Goal: Task Accomplishment & Management: Complete application form

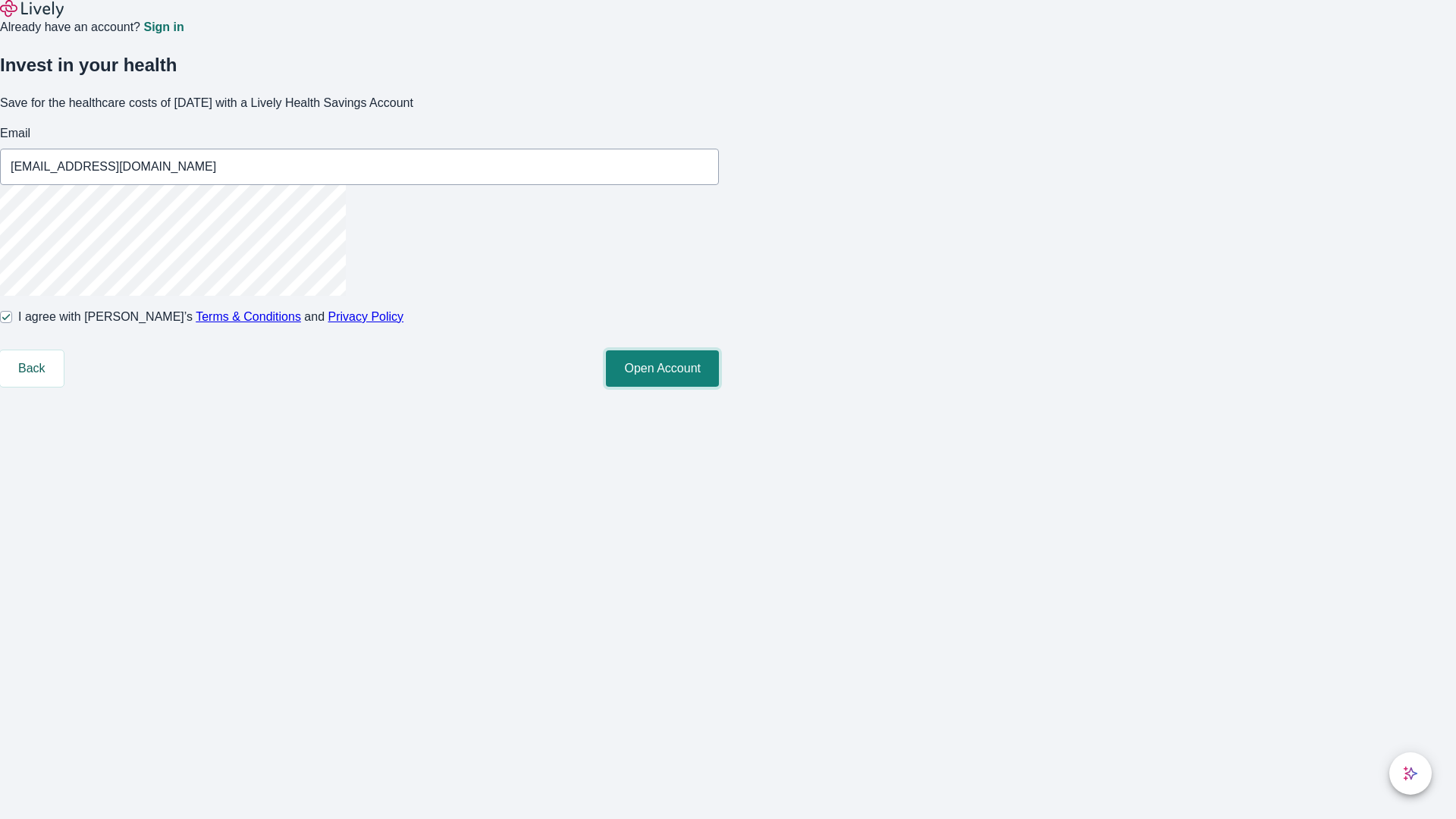
click at [719, 387] on button "Open Account" at bounding box center [663, 368] width 113 height 37
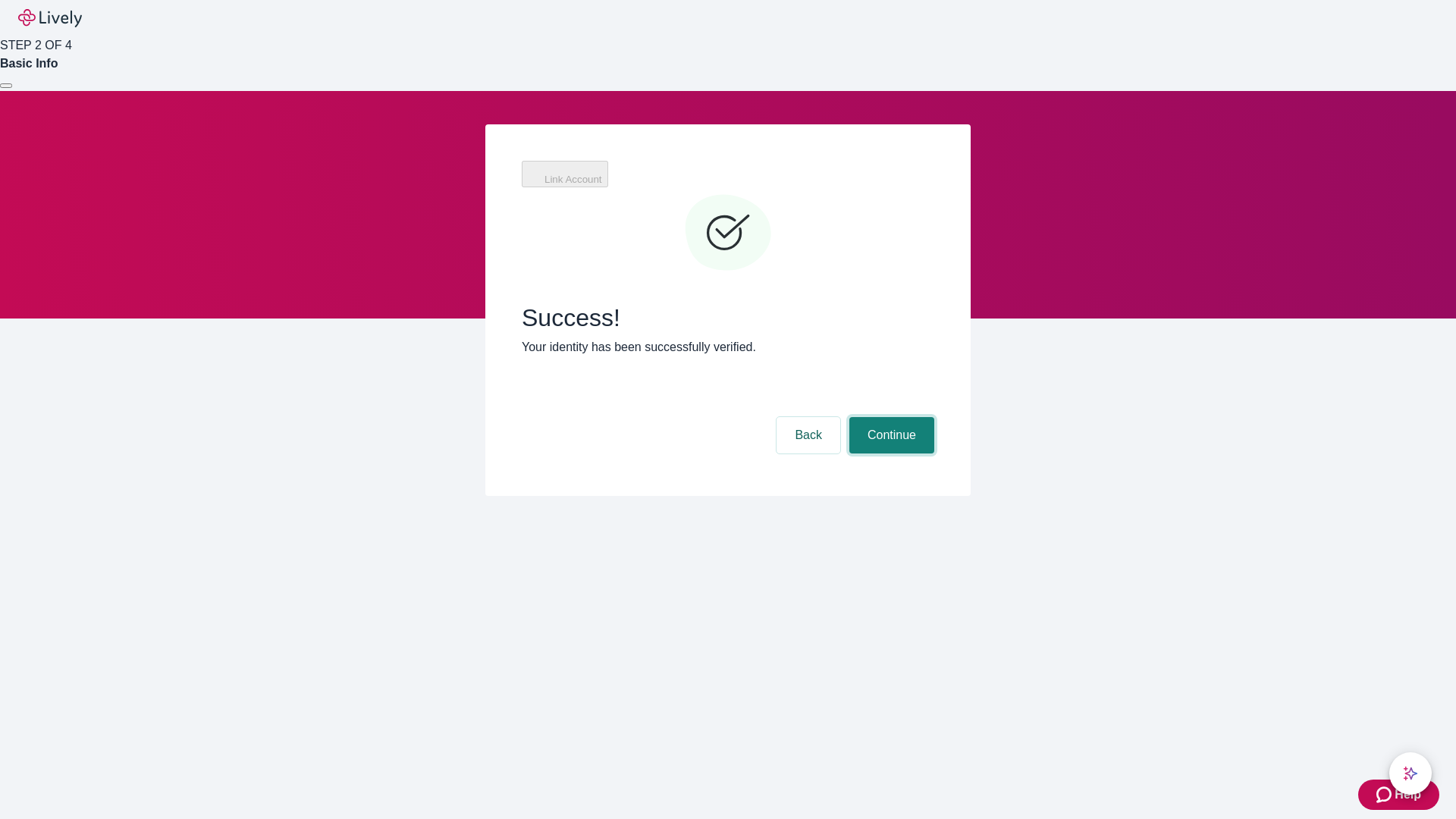
click at [890, 417] on button "Continue" at bounding box center [892, 435] width 85 height 37
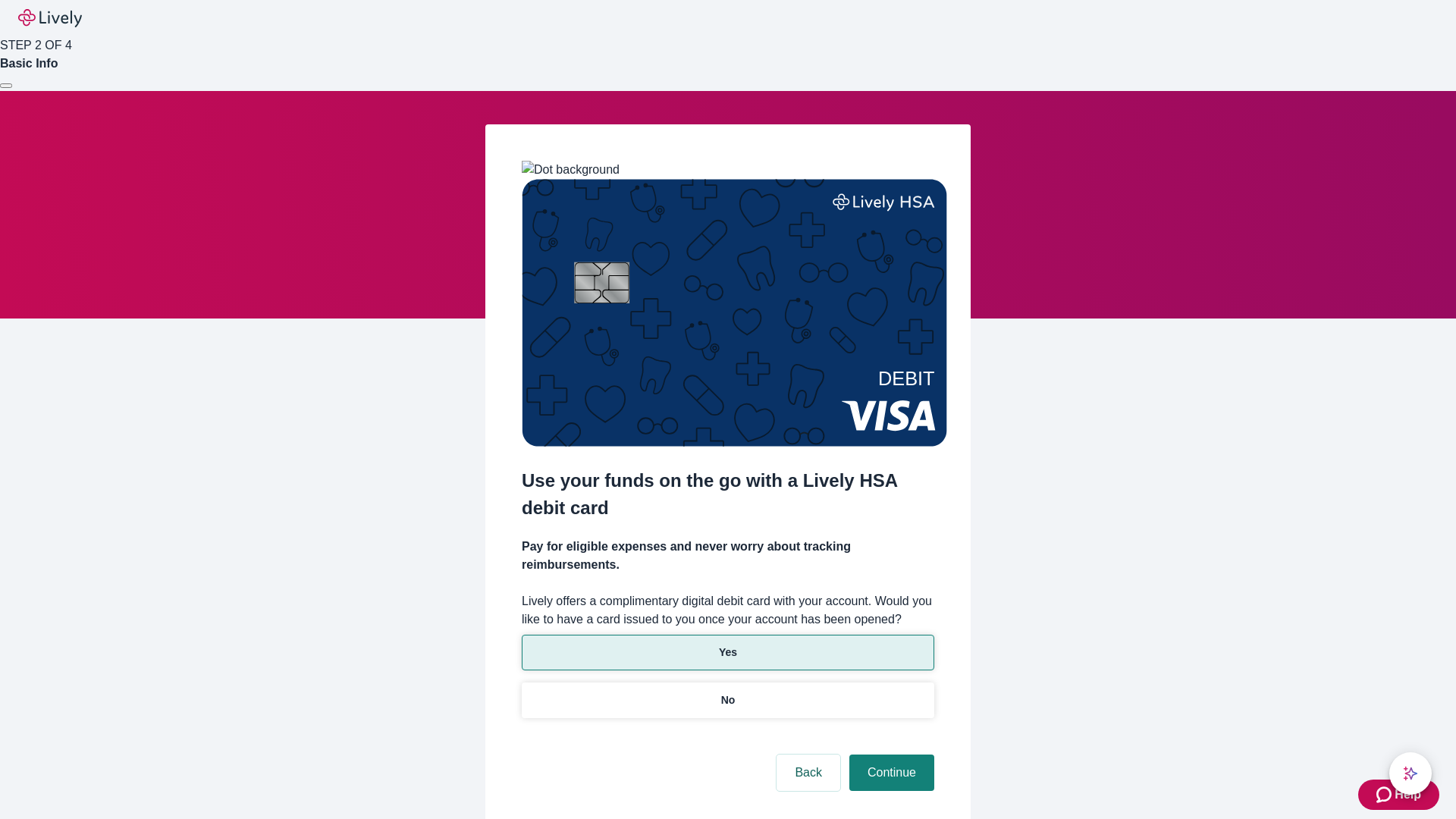
click at [728, 644] on p "Yes" at bounding box center [728, 652] width 18 height 16
click at [890, 754] on button "Continue" at bounding box center [892, 773] width 85 height 37
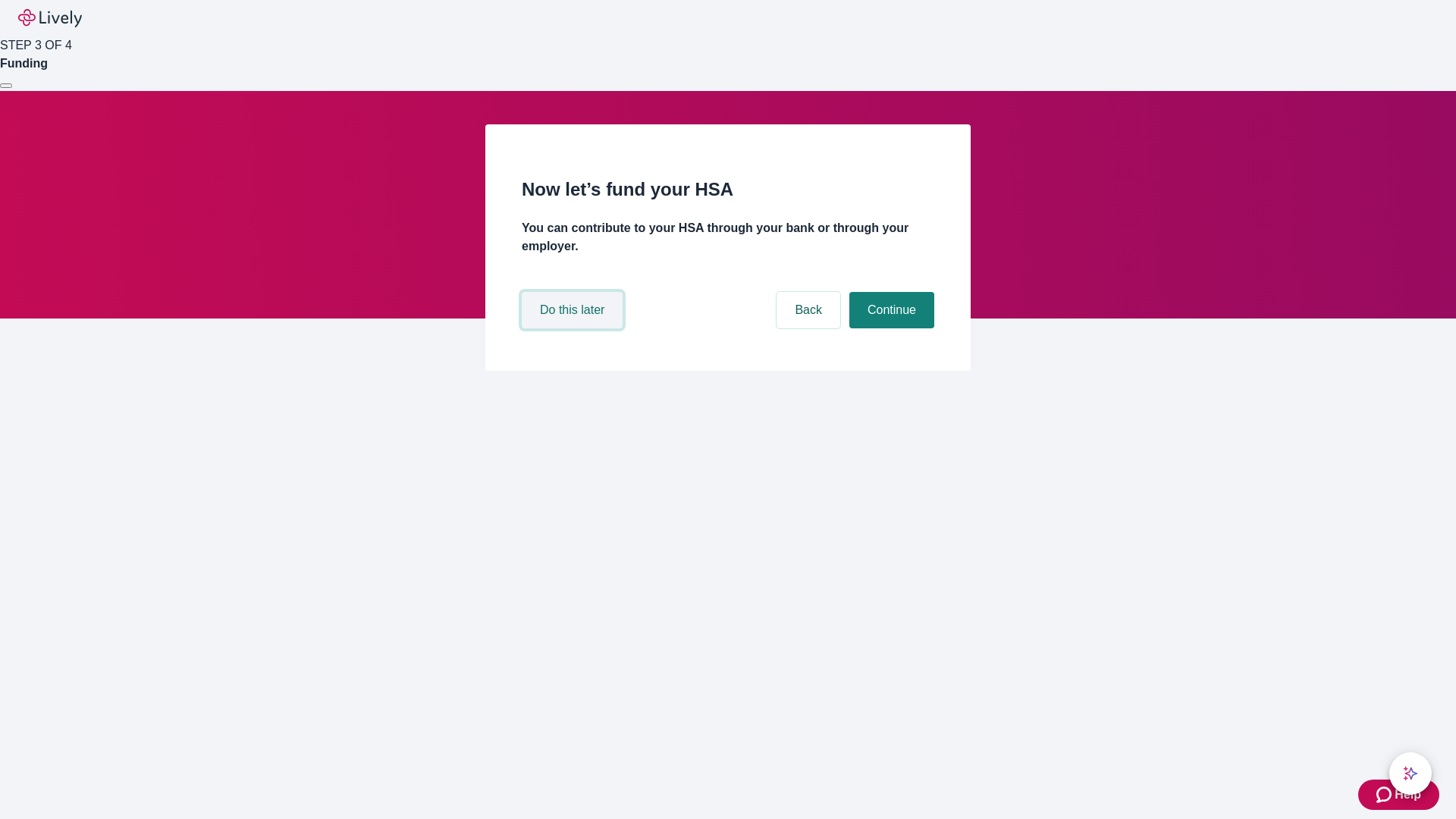
click at [574, 329] on button "Do this later" at bounding box center [572, 310] width 101 height 37
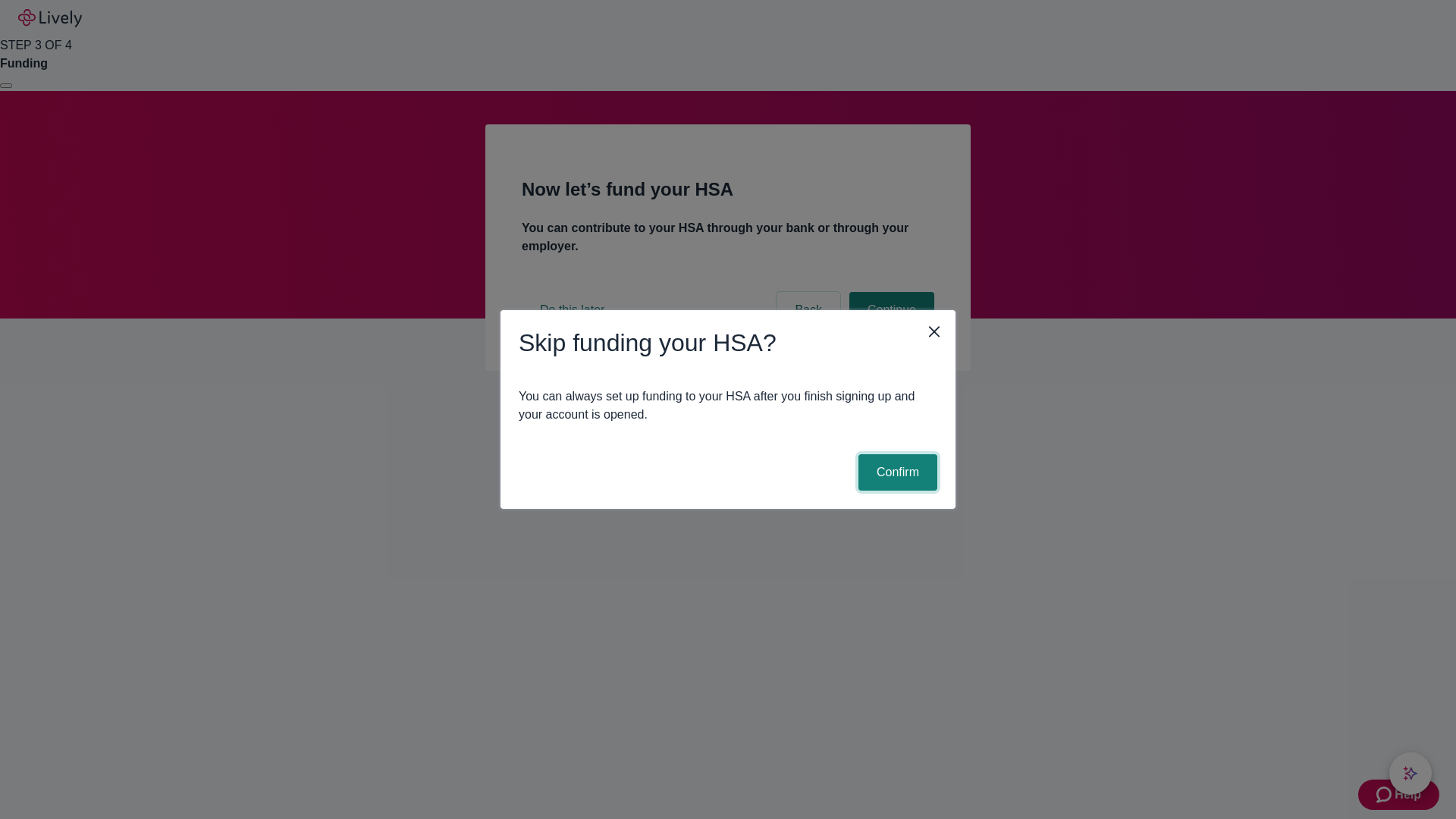
click at [896, 472] on button "Confirm" at bounding box center [898, 472] width 79 height 37
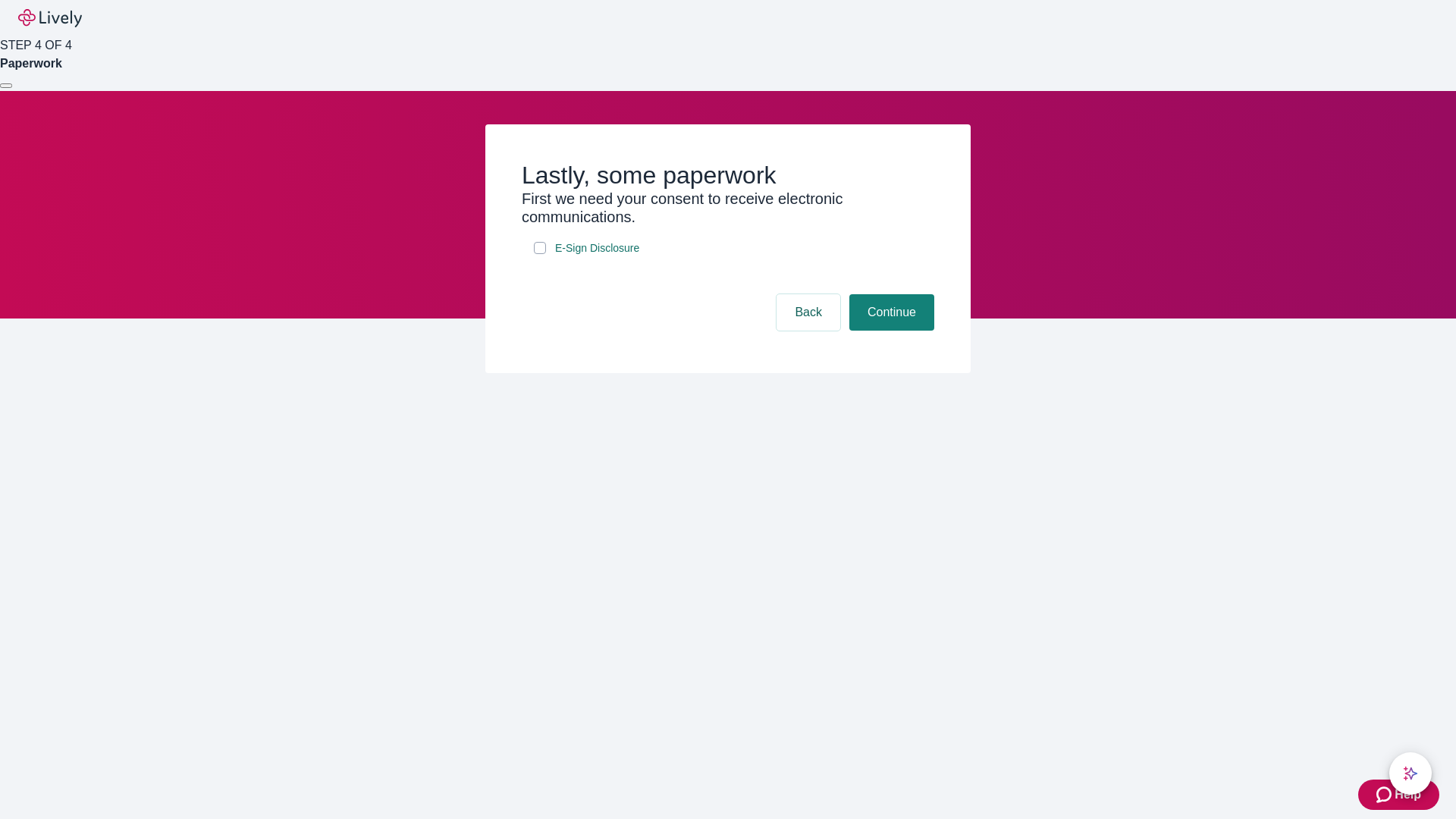
click at [540, 254] on input "E-Sign Disclosure" at bounding box center [539, 247] width 12 height 12
checkbox input "true"
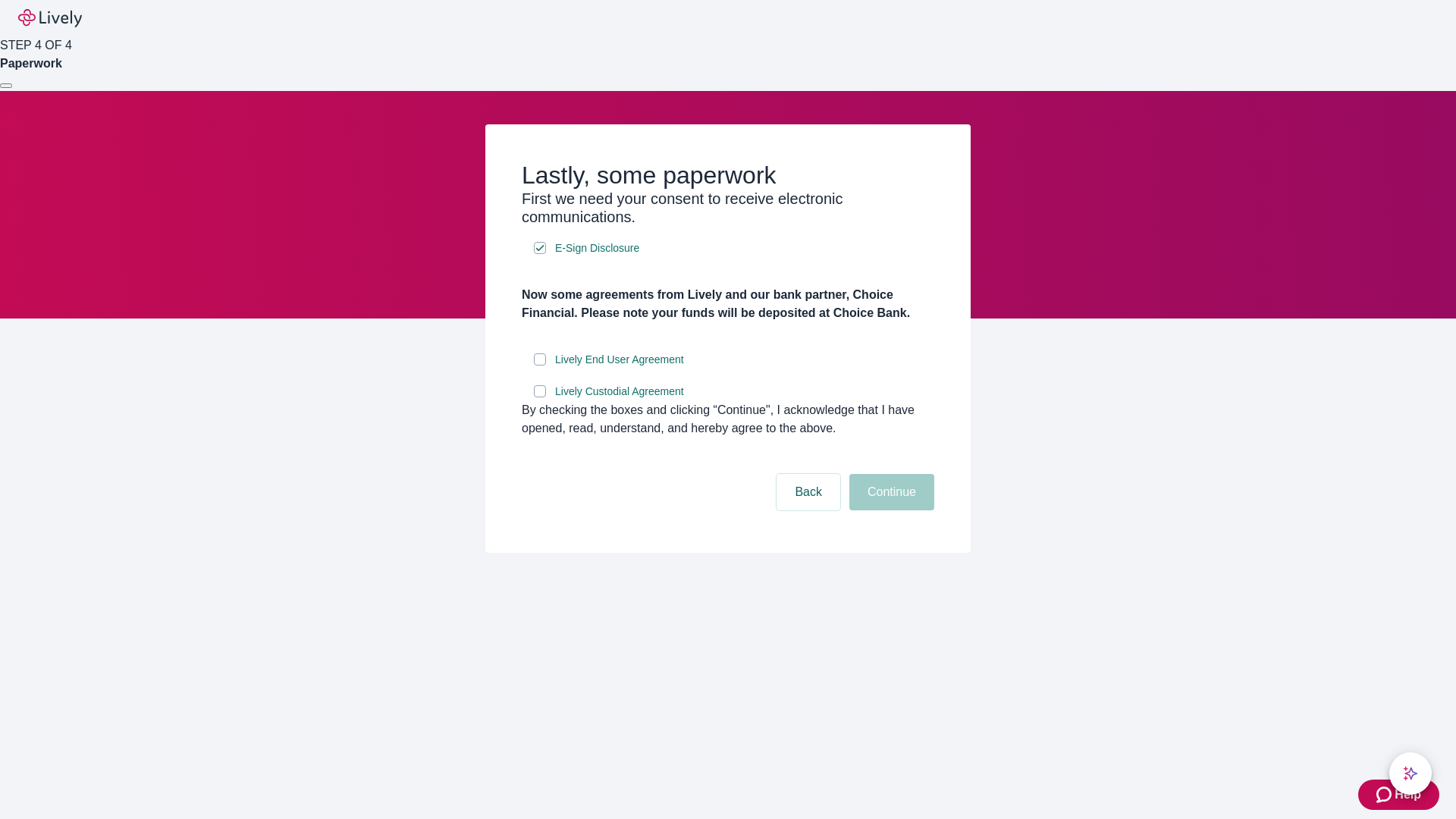
click at [540, 365] on input "Lively End User Agreement" at bounding box center [539, 359] width 12 height 12
checkbox input "true"
click at [540, 397] on input "Lively Custodial Agreement" at bounding box center [539, 391] width 12 height 12
checkbox input "true"
click at [890, 510] on button "Continue" at bounding box center [892, 492] width 85 height 37
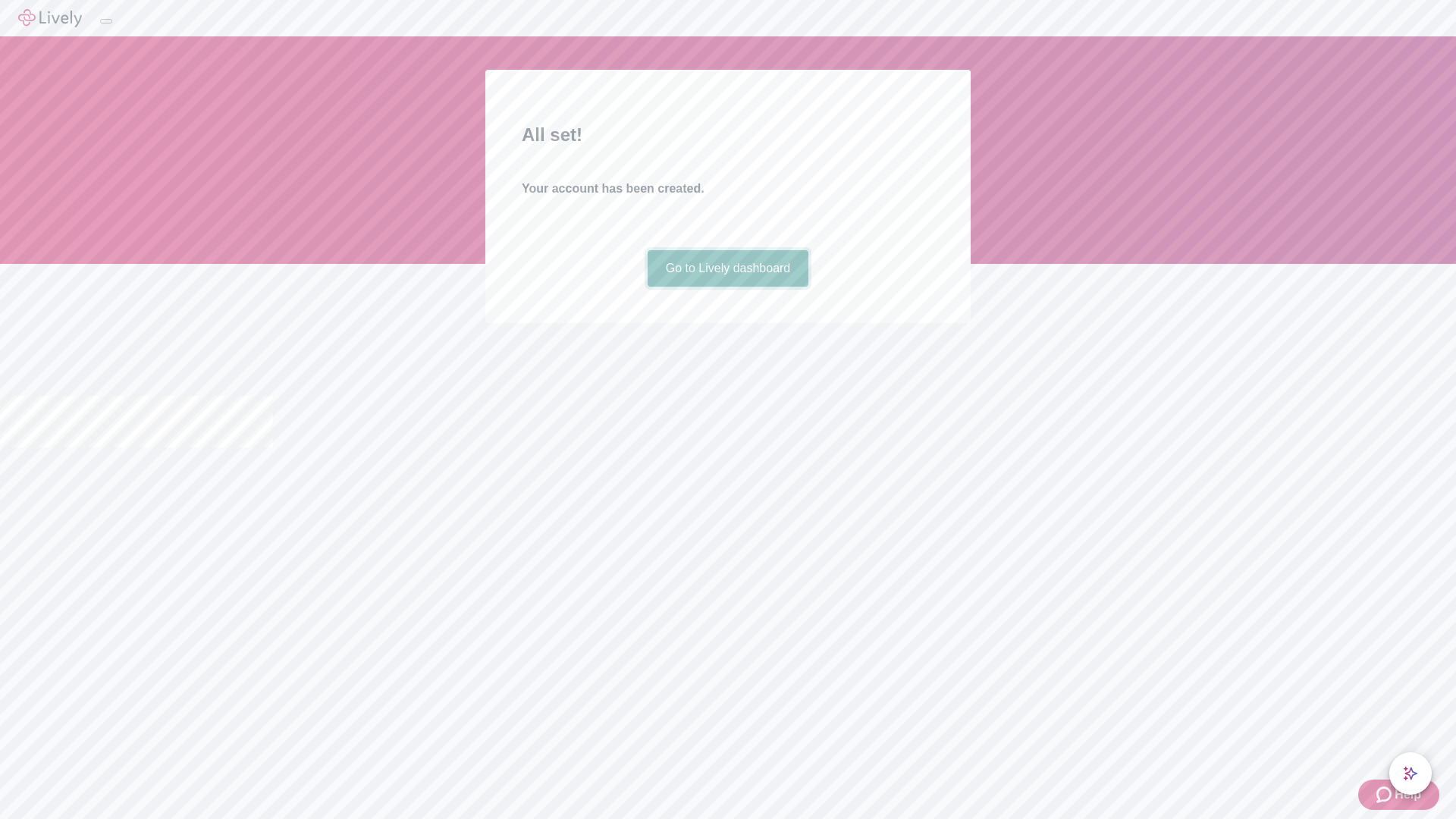
click at [728, 286] on link "Go to Lively dashboard" at bounding box center [728, 269] width 162 height 37
